Goal: Communication & Community: Participate in discussion

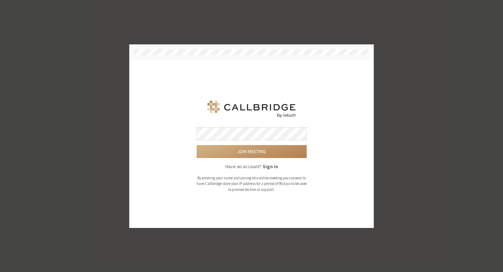
click at [284, 159] on form "Join meeting Have an account? Sign in By entering your name and joining this on…" at bounding box center [252, 159] width 110 height 65
click at [281, 148] on button "Join meeting" at bounding box center [252, 151] width 110 height 13
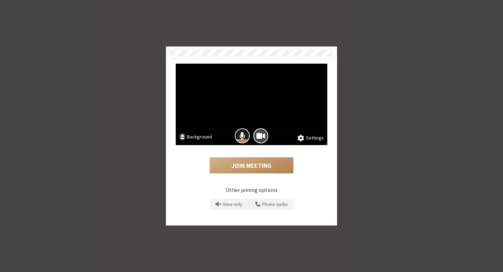
click at [242, 135] on span "Mic is on" at bounding box center [242, 135] width 6 height 9
click at [249, 163] on button "Join Meeting" at bounding box center [252, 165] width 84 height 16
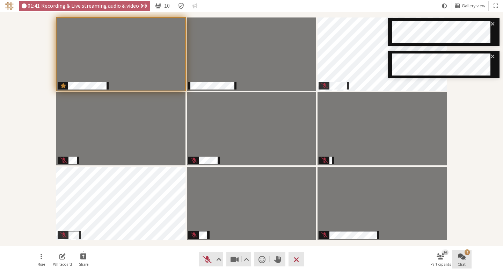
click at [461, 254] on span "Open chat" at bounding box center [462, 256] width 8 height 8
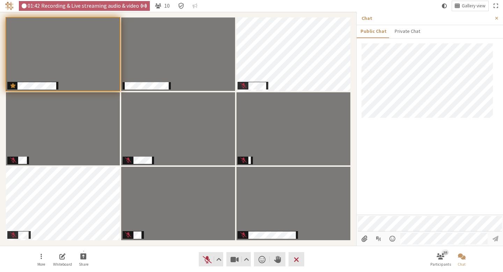
click at [423, 154] on div at bounding box center [430, 128] width 146 height 171
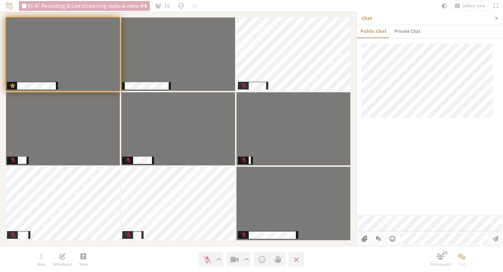
click at [404, 147] on div at bounding box center [430, 128] width 146 height 171
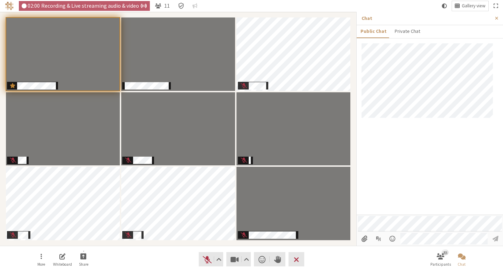
click at [426, 137] on div at bounding box center [430, 128] width 146 height 171
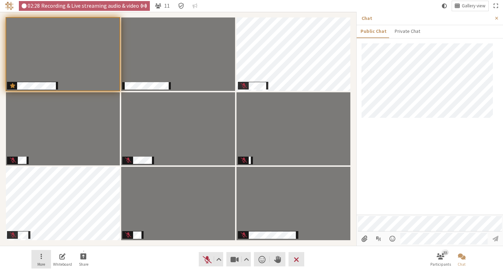
click at [45, 255] on button "More" at bounding box center [41, 259] width 20 height 19
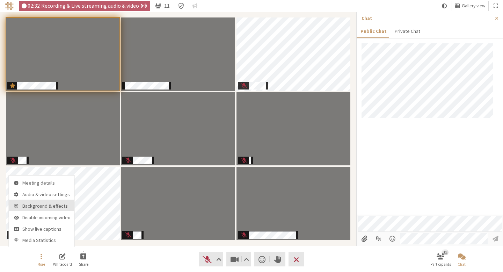
click at [43, 210] on button "Background & effects" at bounding box center [41, 205] width 65 height 12
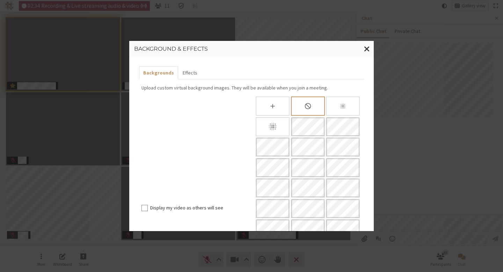
click at [332, 107] on div "Slightly blur background" at bounding box center [343, 105] width 34 height 19
click at [205, 204] on label "Display my video as others will see" at bounding box center [199, 207] width 99 height 7
click at [148, 204] on input "Display my video as others will see" at bounding box center [144, 207] width 6 height 7
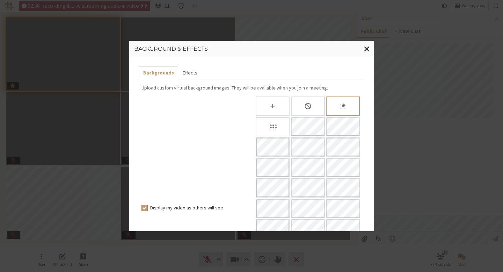
click at [205, 204] on label "Display my video as others will see" at bounding box center [199, 207] width 99 height 7
click at [148, 204] on input "Display my video as others will see" at bounding box center [144, 207] width 6 height 7
click at [147, 204] on div "Display my video as others will see" at bounding box center [195, 207] width 108 height 7
click at [145, 204] on input "Display my video as others will see" at bounding box center [144, 207] width 6 height 7
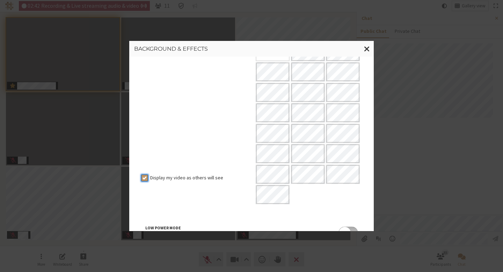
click at [144, 174] on input "Display my video as others will see" at bounding box center [144, 177] width 6 height 7
checkbox input "false"
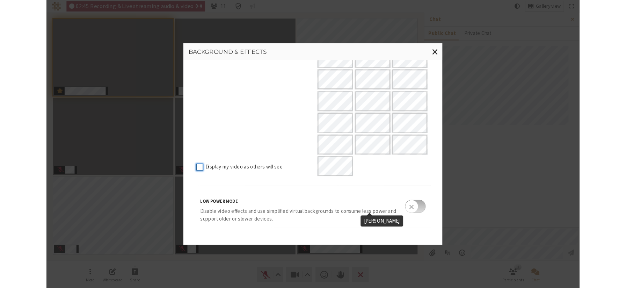
scroll to position [0, 0]
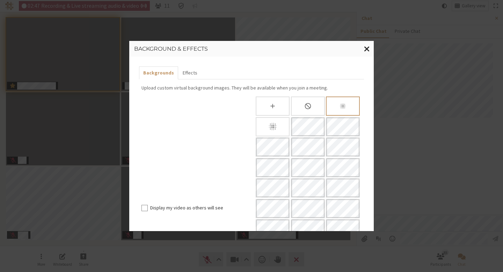
click at [365, 46] on span "Close modal" at bounding box center [367, 48] width 6 height 9
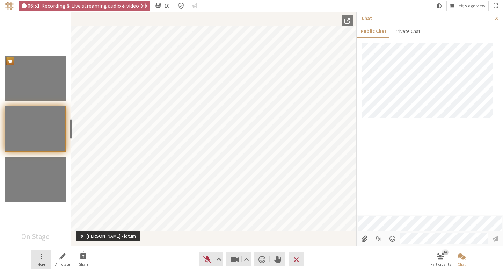
click at [43, 261] on button "More" at bounding box center [41, 259] width 20 height 19
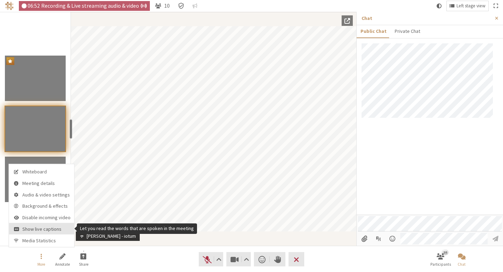
click at [34, 232] on span "Show live captions" at bounding box center [46, 228] width 48 height 5
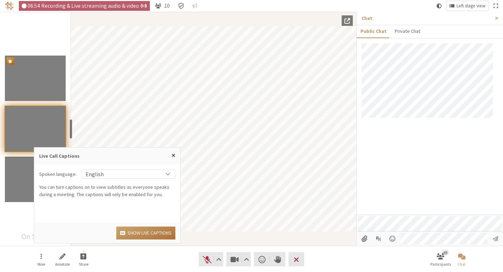
click at [155, 232] on button "Show live captions" at bounding box center [145, 232] width 59 height 13
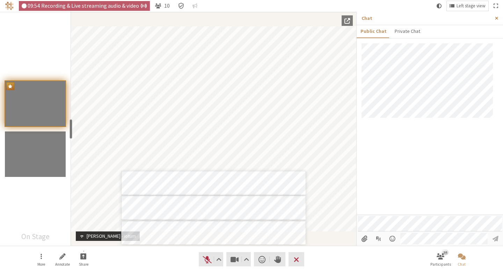
click at [499, 18] on button "Close sidebar" at bounding box center [496, 18] width 13 height 13
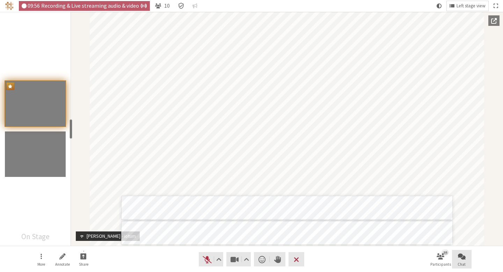
click at [461, 259] on span "Open chat" at bounding box center [462, 256] width 8 height 8
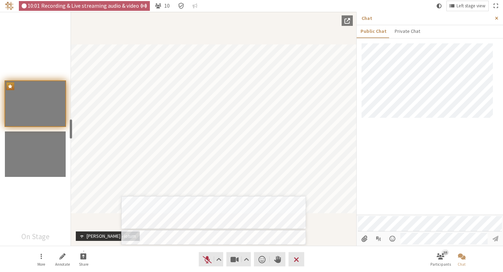
click at [492, 19] on button "Close sidebar" at bounding box center [496, 18] width 13 height 13
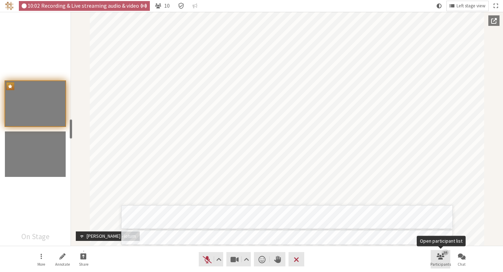
click at [445, 256] on button "10 Participants" at bounding box center [441, 259] width 20 height 19
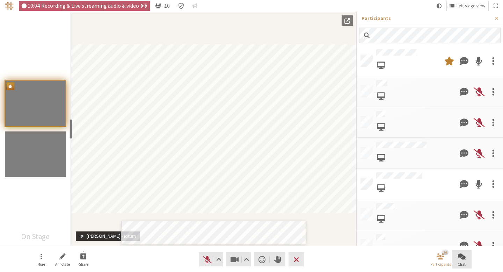
click at [468, 256] on button "Chat" at bounding box center [462, 259] width 20 height 19
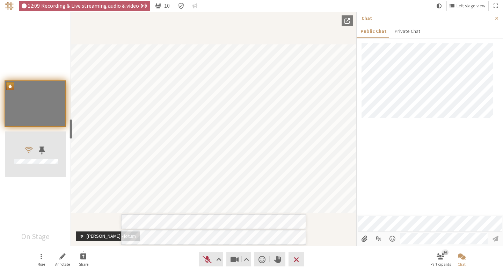
click at [25, 176] on div "Participants" at bounding box center [35, 153] width 61 height 45
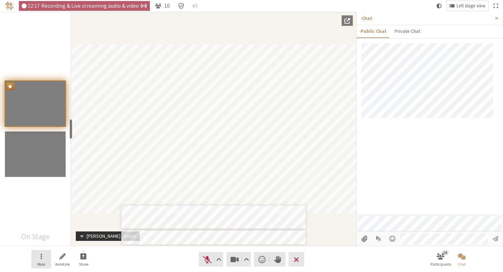
click at [46, 256] on button "More" at bounding box center [41, 259] width 20 height 19
click at [135, 270] on nav "More Annotate Share Audio Video Send a reaction Raise hand Leave 10 Participant…" at bounding box center [251, 259] width 440 height 26
click at [347, 23] on span "Popout into another window" at bounding box center [347, 20] width 6 height 6
click at [348, 24] on button "Popout into another window" at bounding box center [346, 20] width 11 height 10
click at [413, 155] on div at bounding box center [430, 128] width 146 height 171
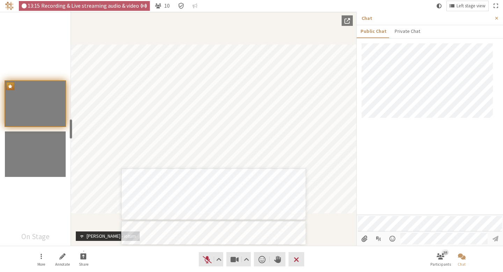
click at [343, 23] on button "Popout into another window" at bounding box center [346, 20] width 11 height 10
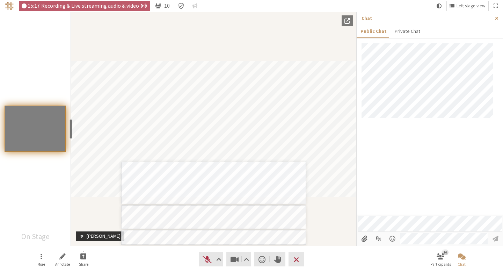
click at [497, 19] on span "Close sidebar" at bounding box center [496, 18] width 3 height 5
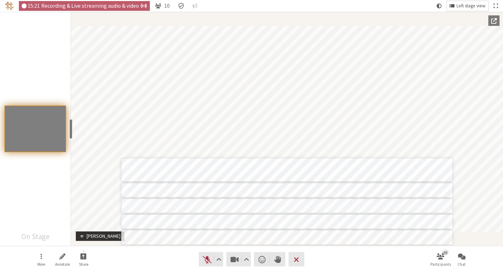
click at [469, 10] on button "Left stage view" at bounding box center [468, 6] width 42 height 10
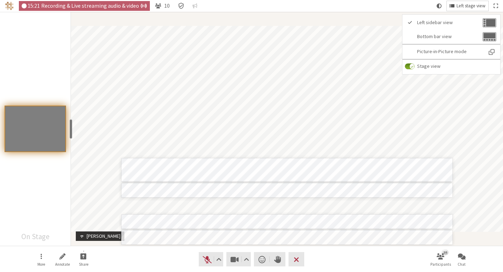
click at [469, 7] on span "Left stage view" at bounding box center [470, 5] width 29 height 5
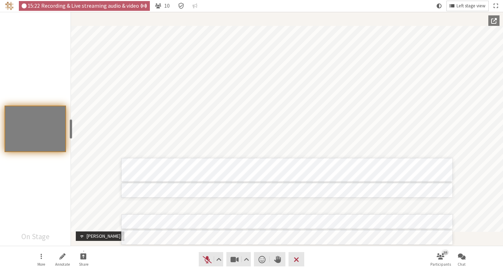
click at [469, 6] on span "Left stage view" at bounding box center [470, 5] width 29 height 5
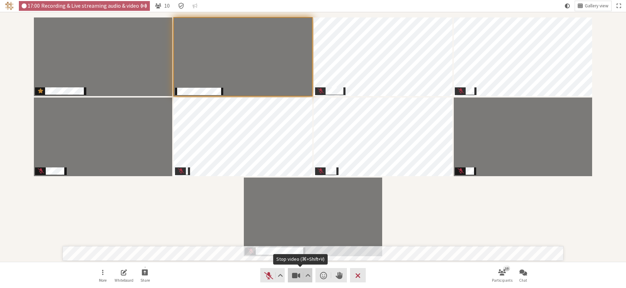
click at [294, 271] on span "Stop video (⌘+Shift+V)" at bounding box center [296, 275] width 10 height 10
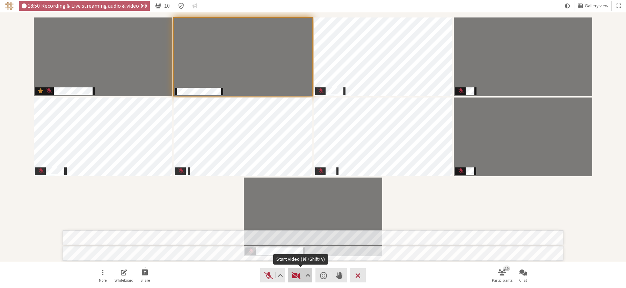
click at [293, 271] on span "Start video (⌘+Shift+V)" at bounding box center [296, 275] width 10 height 10
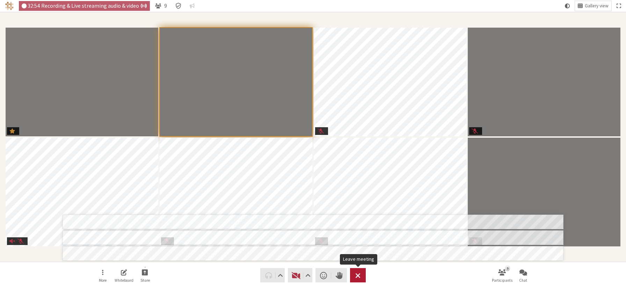
click at [360, 271] on span "Leave meeting" at bounding box center [357, 275] width 5 height 10
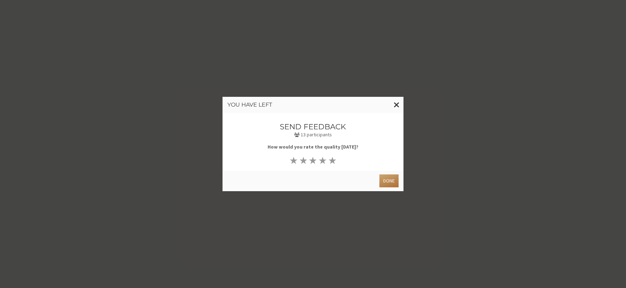
click at [386, 183] on button "Done" at bounding box center [388, 180] width 19 height 13
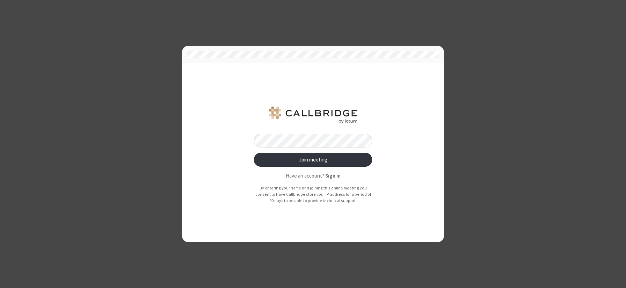
click at [254, 153] on button "Join meeting" at bounding box center [313, 160] width 118 height 14
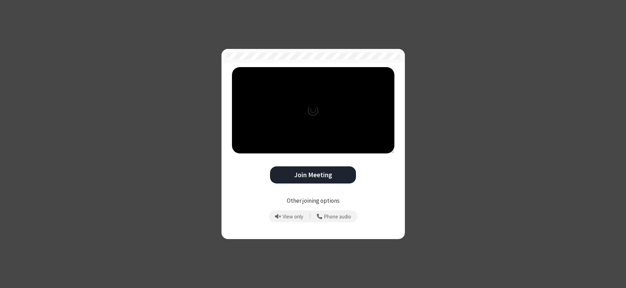
click at [286, 179] on button "Join Meeting" at bounding box center [313, 174] width 86 height 17
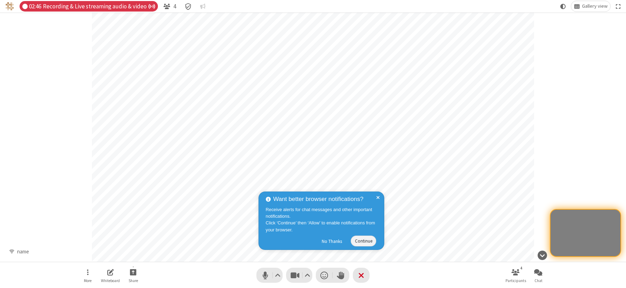
click at [378, 197] on span at bounding box center [377, 220] width 3 height 52
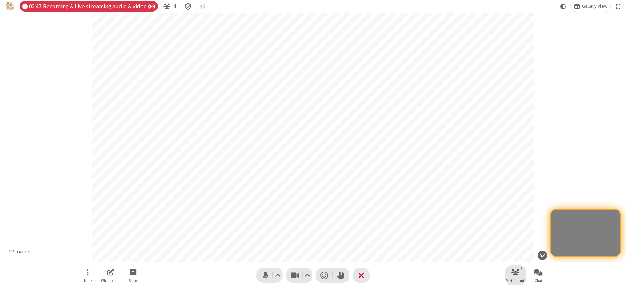
click at [520, 277] on button "4 Participants" at bounding box center [515, 275] width 21 height 20
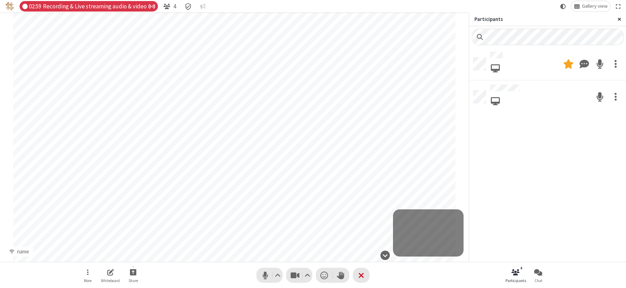
click at [620, 19] on span "Close sidebar" at bounding box center [618, 19] width 3 height 6
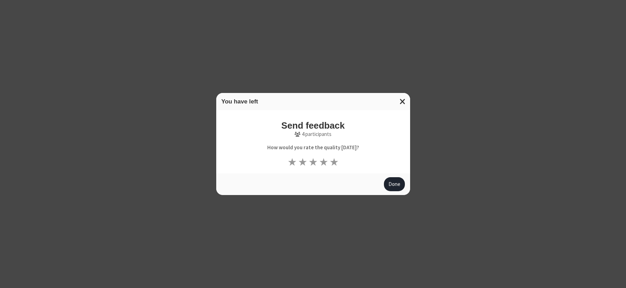
click at [392, 182] on button "Done" at bounding box center [394, 184] width 21 height 14
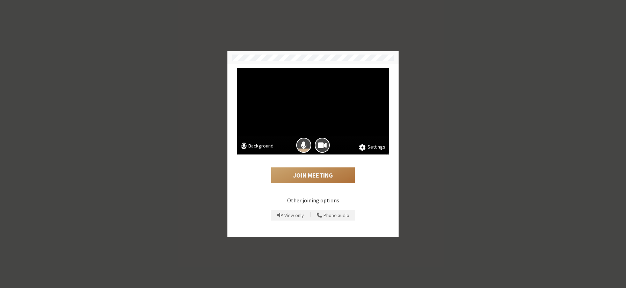
click at [337, 176] on button "Join Meeting" at bounding box center [313, 175] width 84 height 16
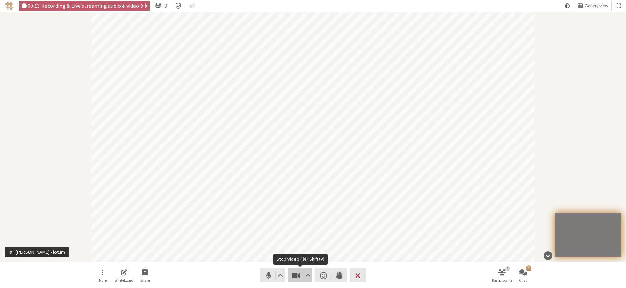
click at [294, 275] on span "Stop video (⌘+Shift+V)" at bounding box center [296, 275] width 10 height 10
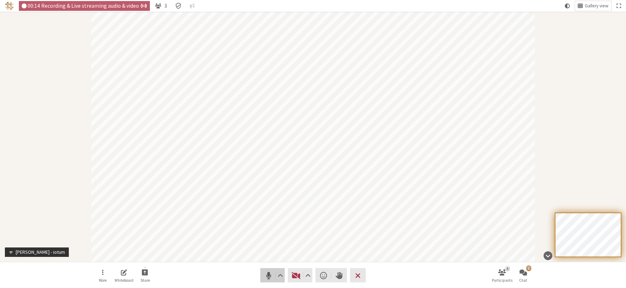
click at [260, 278] on button "Audio" at bounding box center [272, 275] width 24 height 14
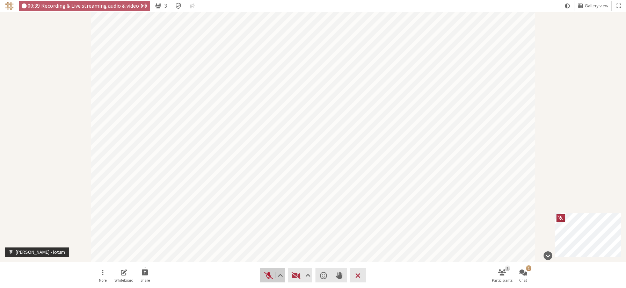
click at [270, 268] on button "Audio" at bounding box center [272, 275] width 24 height 14
click at [295, 276] on span "Start video (⌘+Shift+V)" at bounding box center [296, 275] width 10 height 10
